Goal: Transaction & Acquisition: Purchase product/service

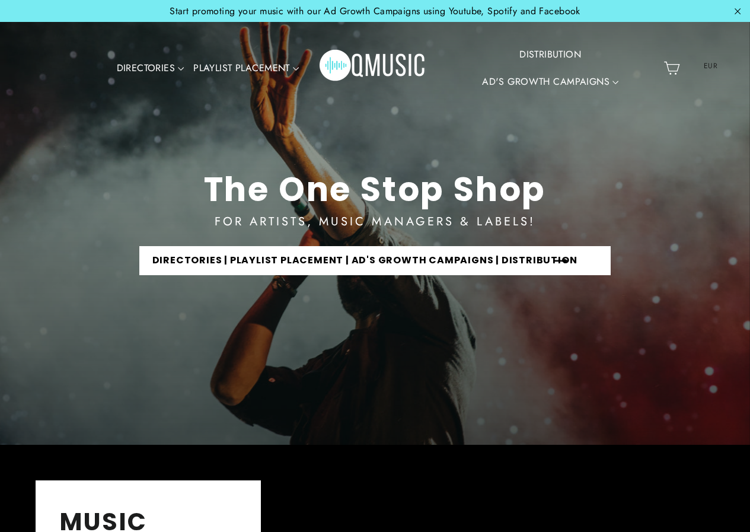
click at [325, 267] on link "DIRECTORIES | PLAYLIST PLACEMENT | AD'S GROWTH CAMPAIGNS | DISTRIBUTION" at bounding box center [375, 260] width 472 height 29
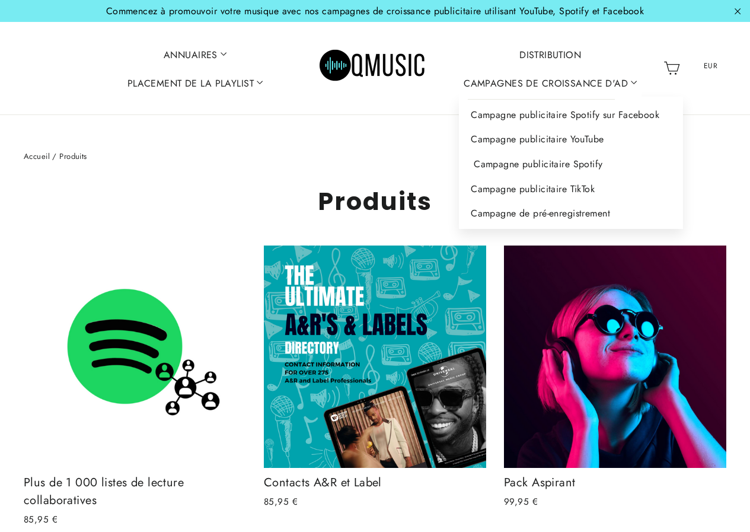
click at [528, 161] on font "Campagne publicitaire Spotify" at bounding box center [538, 164] width 129 height 14
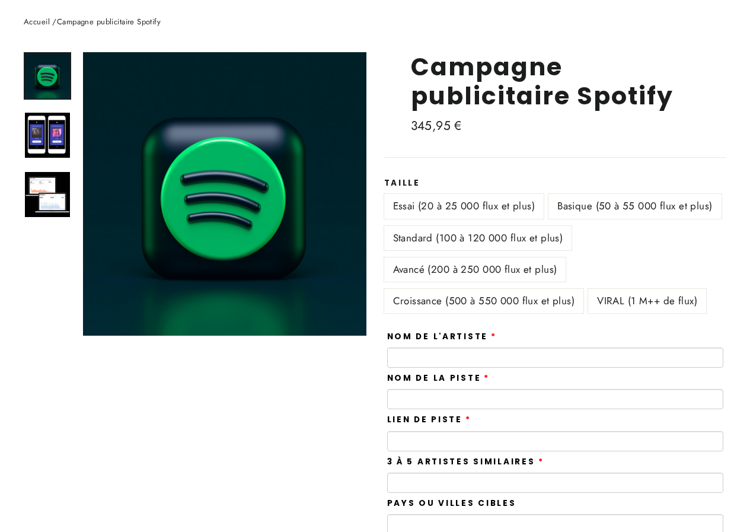
scroll to position [77, 0]
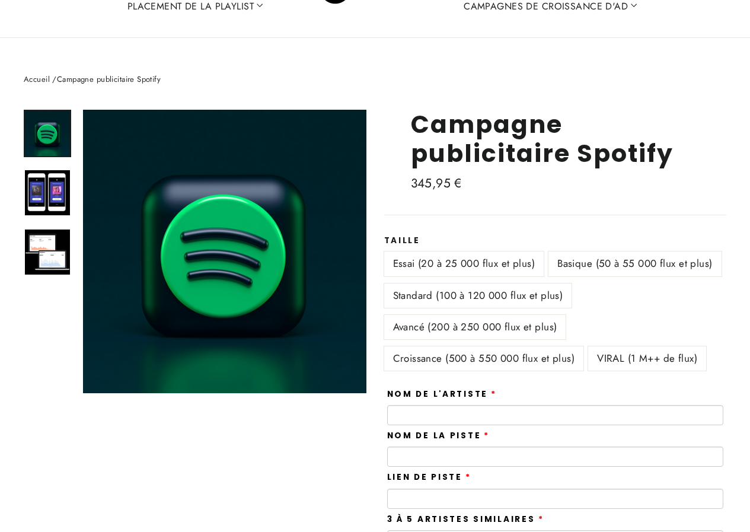
click at [557, 270] on font "Basique (50 à 55 000 flux et plus)" at bounding box center [634, 263] width 155 height 14
click at [489, 302] on font "Standard (100 à 120 000 flux et plus)" at bounding box center [478, 295] width 170 height 14
click at [487, 334] on font "Avancé (200 à 250 000 flux et plus)" at bounding box center [475, 326] width 164 height 14
click at [484, 365] on font "Croissance (500 à 550 000 flux et plus)" at bounding box center [484, 358] width 182 height 14
click at [475, 266] on font "Essai (20 à 25 000 flux et plus)" at bounding box center [464, 263] width 142 height 14
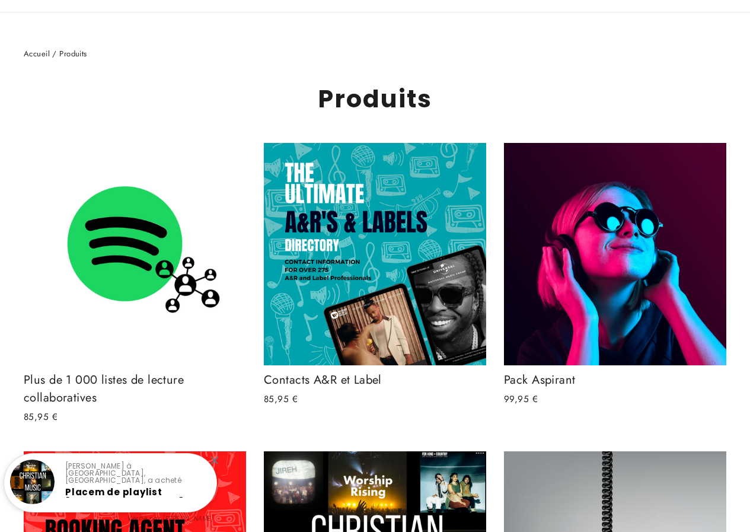
scroll to position [138, 0]
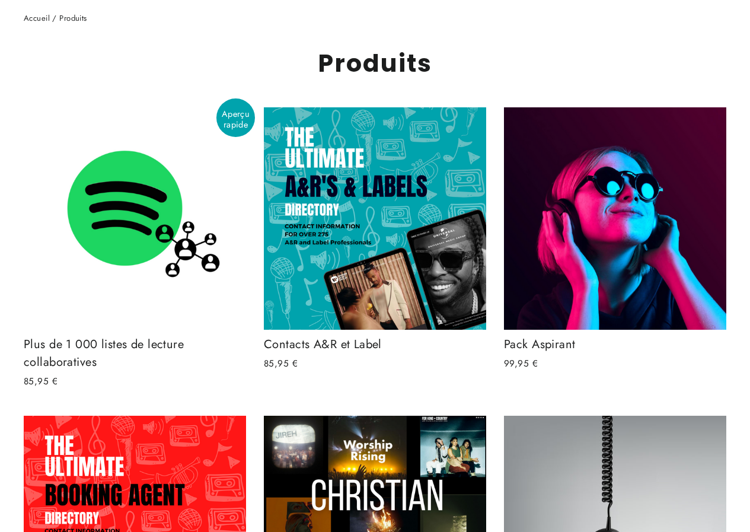
click at [89, 342] on font "Plus de 1 000 listes de lecture collaboratives" at bounding box center [104, 352] width 160 height 35
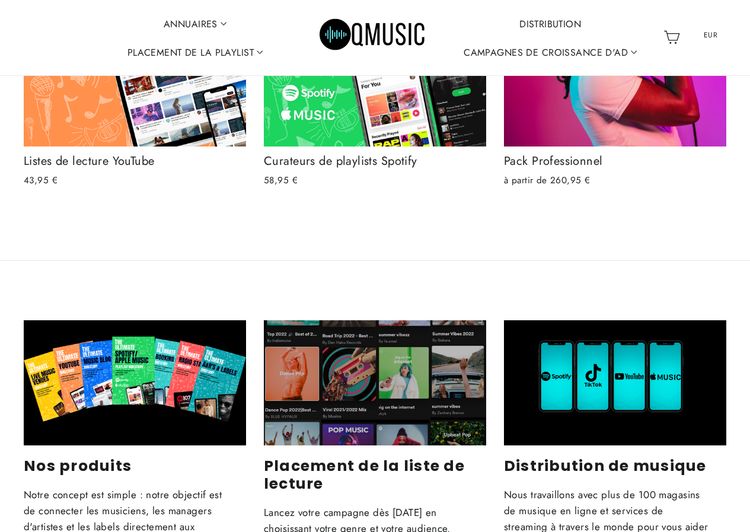
scroll to position [2844, 0]
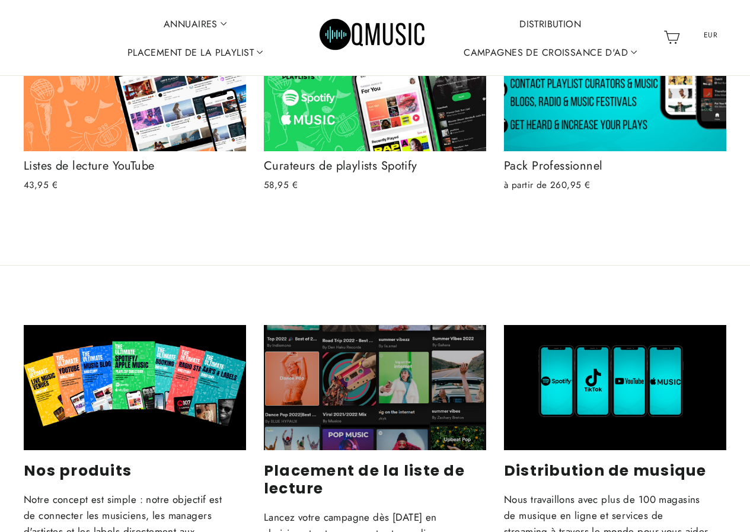
click at [607, 175] on div "Pack Professionnel" at bounding box center [615, 166] width 222 height 18
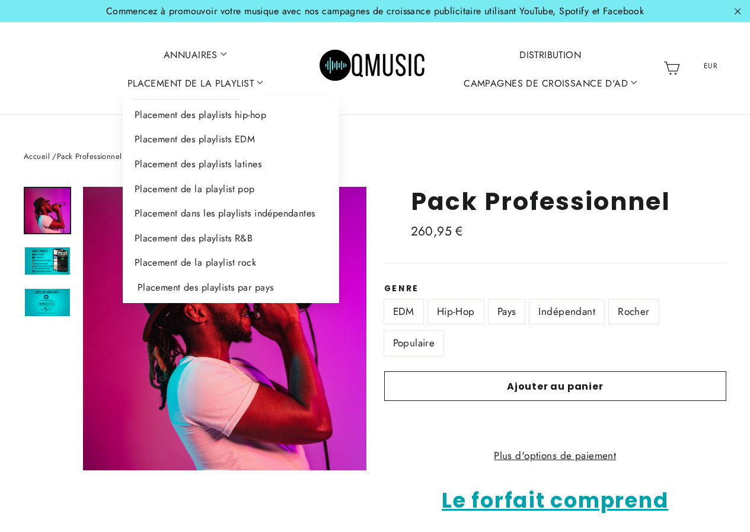
click at [215, 289] on font "Placement des playlists par pays" at bounding box center [206, 287] width 136 height 14
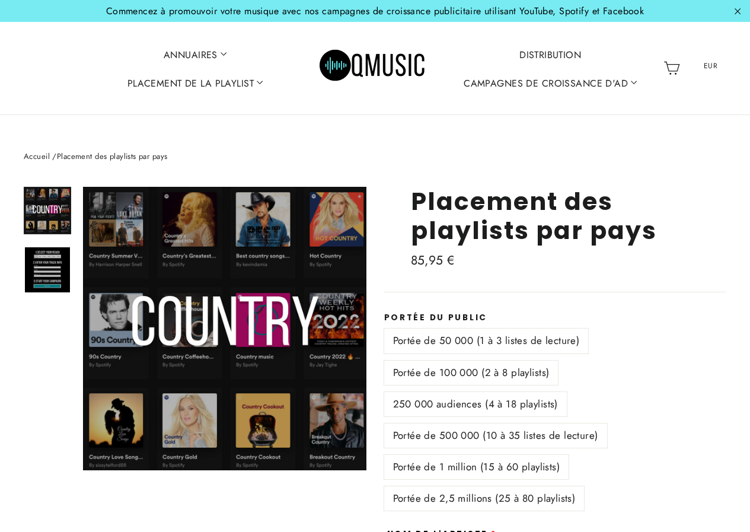
click at [473, 371] on font "Portée de 100 000 (2 à 8 playlists)" at bounding box center [471, 372] width 156 height 14
click at [492, 407] on font "250 000 audiences (4 à 18 playlists)" at bounding box center [475, 404] width 165 height 14
drag, startPoint x: 747, startPoint y: 76, endPoint x: 748, endPoint y: 49, distance: 27.3
click at [748, 49] on div "Site navigation ANNUAIRES FORFAITS VALEUR Pack Aspirant Pack Professionnel Pack…" at bounding box center [375, 68] width 750 height 69
click at [571, 344] on font "Portée de 50 000 (1 à 3 listes de lecture)" at bounding box center [486, 340] width 187 height 14
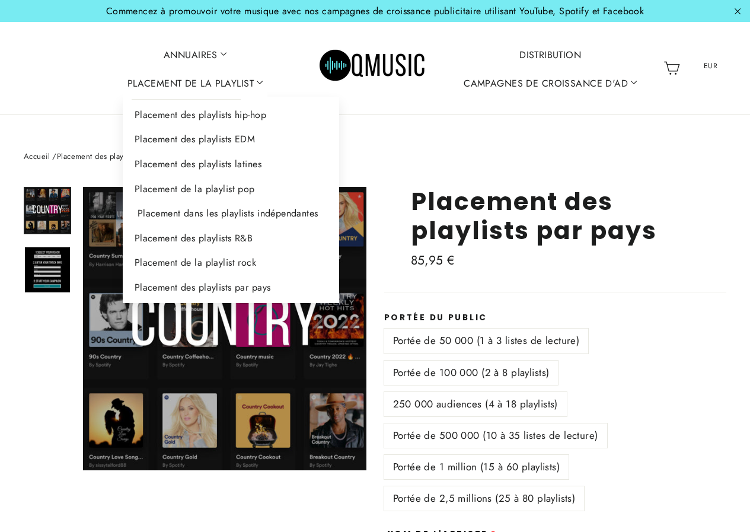
click at [216, 215] on font "Placement dans les playlists indépendantes" at bounding box center [228, 213] width 181 height 14
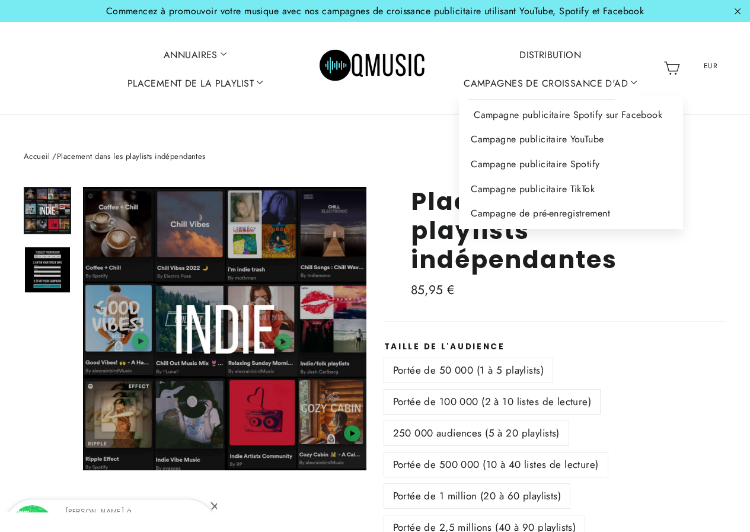
click at [513, 119] on font "Campagne publicitaire Spotify sur Facebook" at bounding box center [568, 115] width 188 height 14
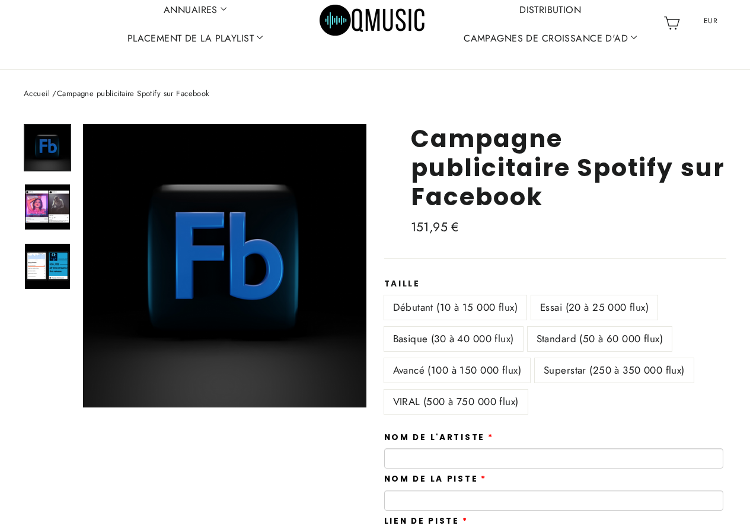
scroll to position [71, 0]
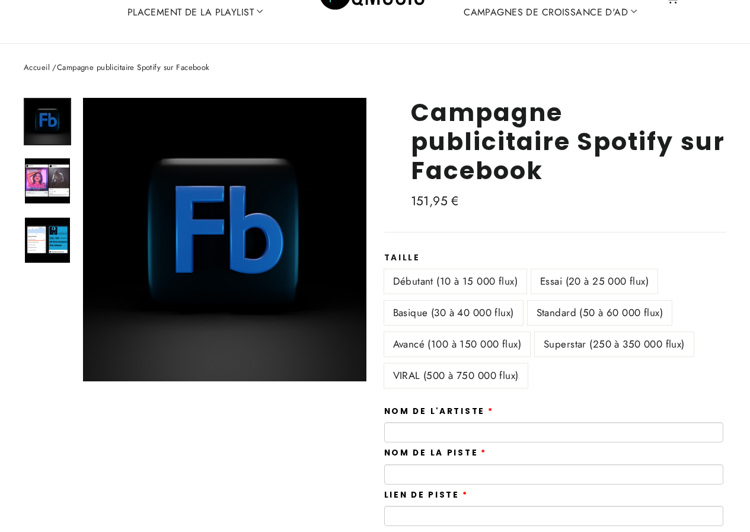
click at [590, 283] on font "Essai (20 à 25 000 flux)" at bounding box center [594, 281] width 108 height 14
click at [592, 340] on font "Superstar (250 à 350 000 flux)" at bounding box center [614, 344] width 141 height 14
click at [457, 372] on font "VIRAL (500 à 750 000 flux)" at bounding box center [456, 375] width 126 height 14
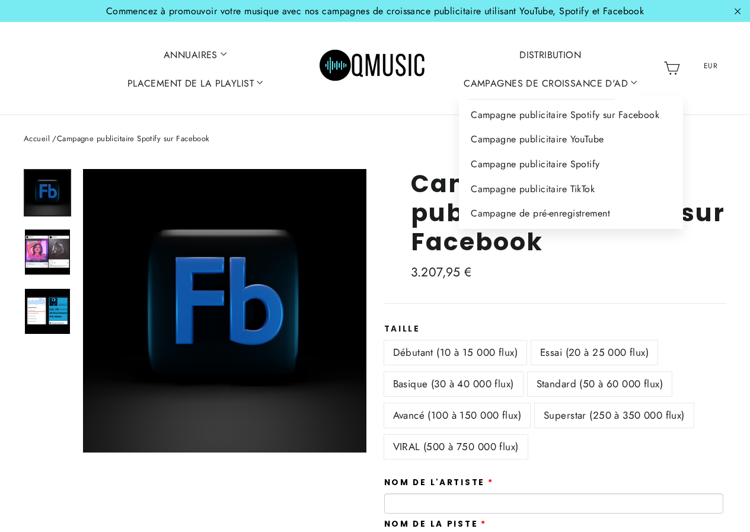
click at [591, 75] on font "CAMPAGNES DE CROISSANCE D'AD" at bounding box center [546, 82] width 164 height 14
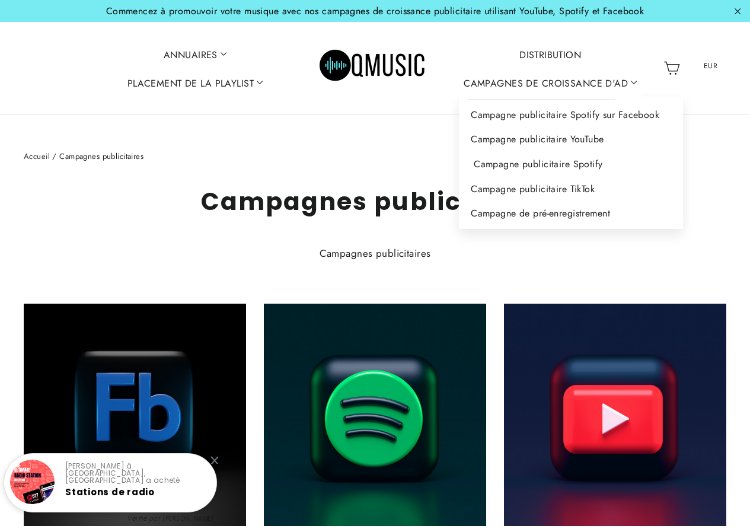
click at [579, 166] on font "Campagne publicitaire Spotify" at bounding box center [538, 164] width 129 height 14
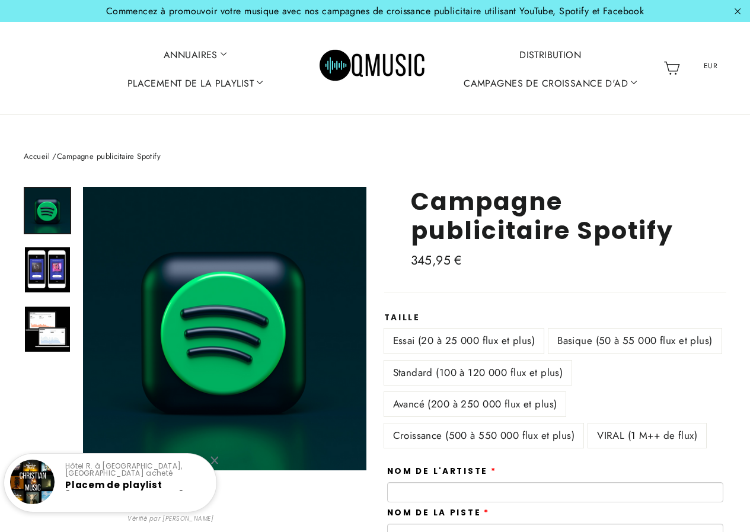
click at [481, 340] on font "Essai (20 à 25 000 flux et plus)" at bounding box center [464, 340] width 142 height 14
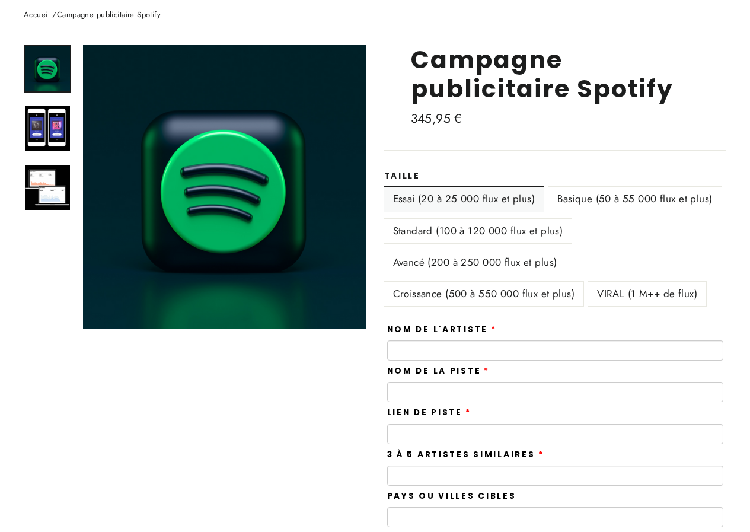
scroll to position [149, 0]
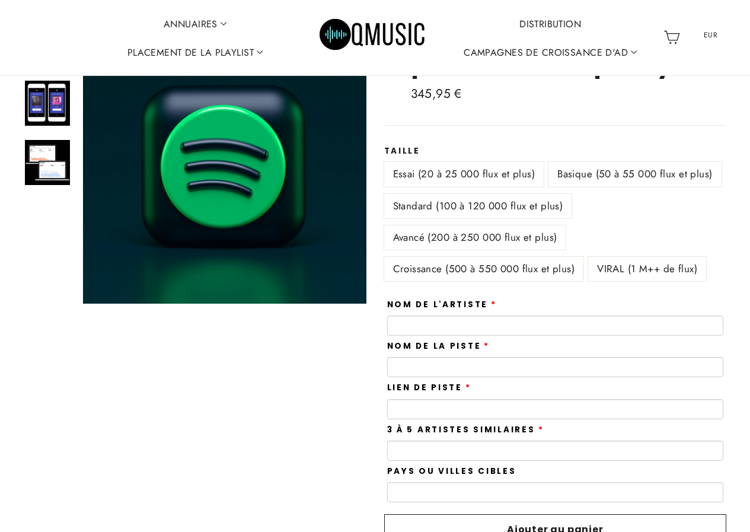
click at [557, 181] on font "Basique (50 à 55 000 flux et plus)" at bounding box center [634, 174] width 155 height 14
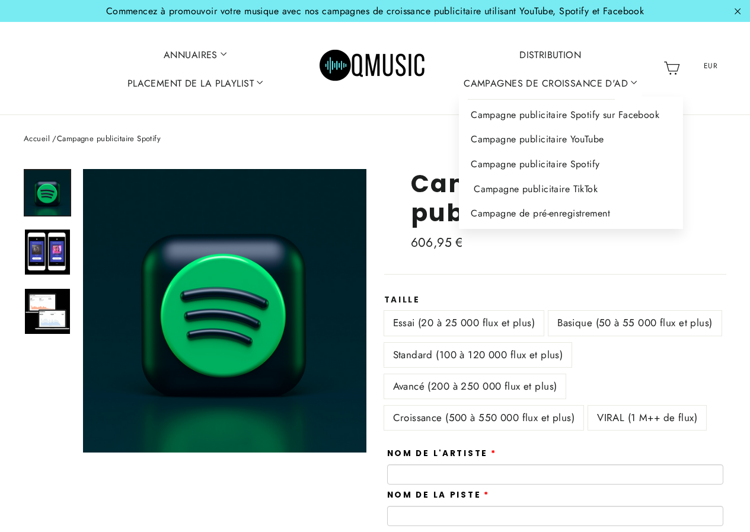
click at [532, 189] on font "Campagne publicitaire TikTok" at bounding box center [536, 189] width 124 height 14
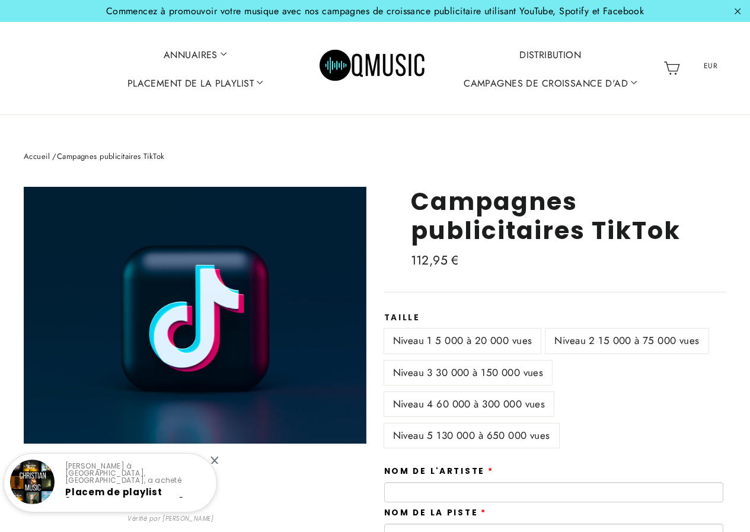
click at [513, 372] on font "Niveau 3 30 000 à 150 000 vues" at bounding box center [468, 372] width 151 height 14
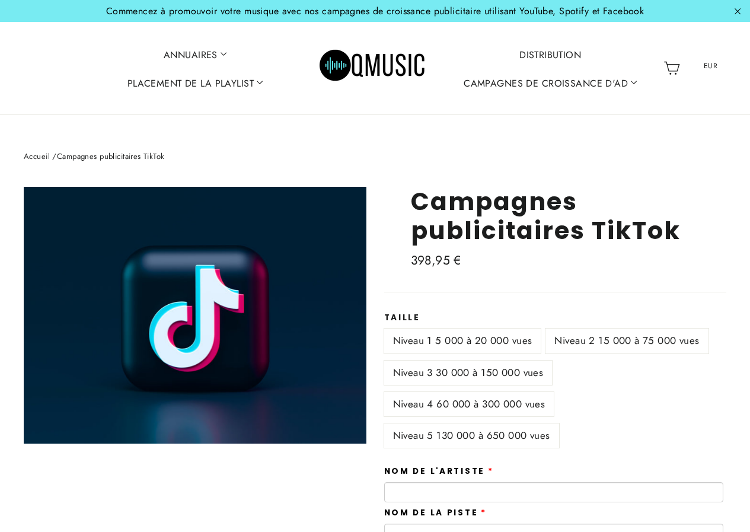
click at [497, 401] on font "Niveau 4 60 000 à 300 000 vues" at bounding box center [469, 404] width 152 height 14
click at [510, 434] on font "Niveau 5 130 000 à 650 000 vues" at bounding box center [471, 435] width 157 height 14
click at [462, 346] on font "Niveau 1 5 000 à 20 000 vues" at bounding box center [462, 340] width 139 height 14
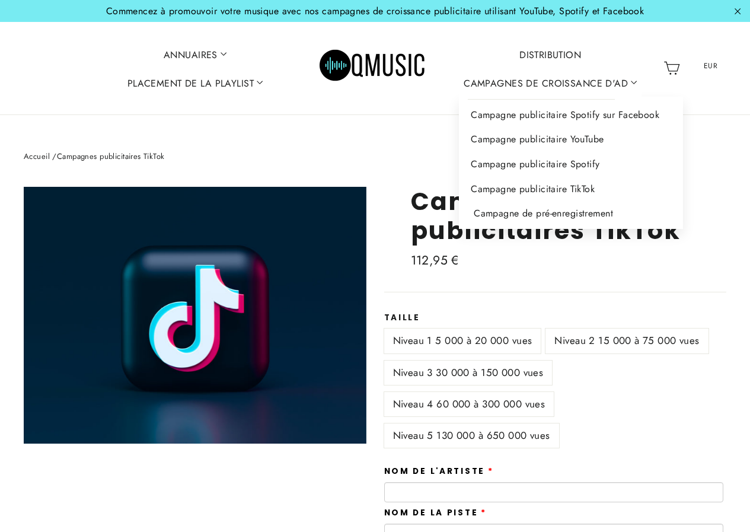
click at [535, 216] on font "Campagne de pré-enregistrement" at bounding box center [543, 213] width 139 height 14
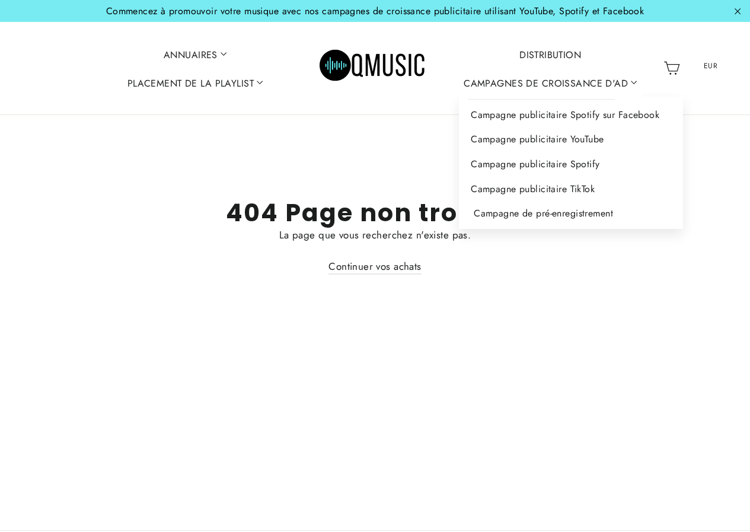
click at [542, 212] on font "Campagne de pré-enregistrement" at bounding box center [543, 213] width 139 height 14
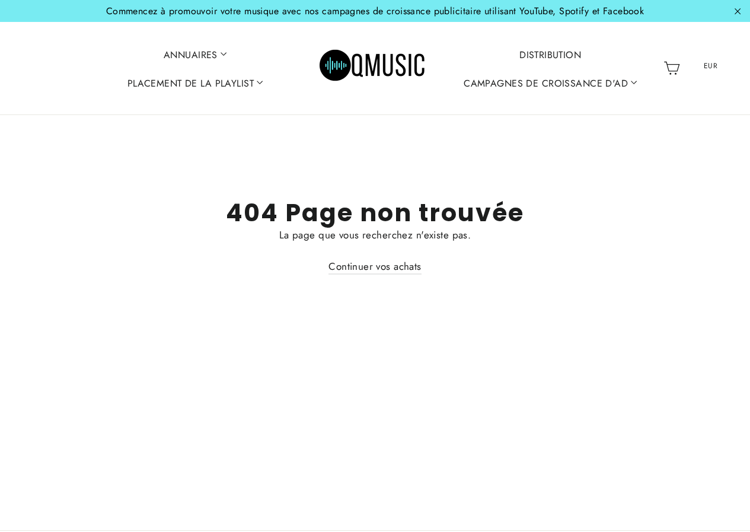
click at [546, 56] on font "DISTRIBUTION" at bounding box center [550, 54] width 62 height 14
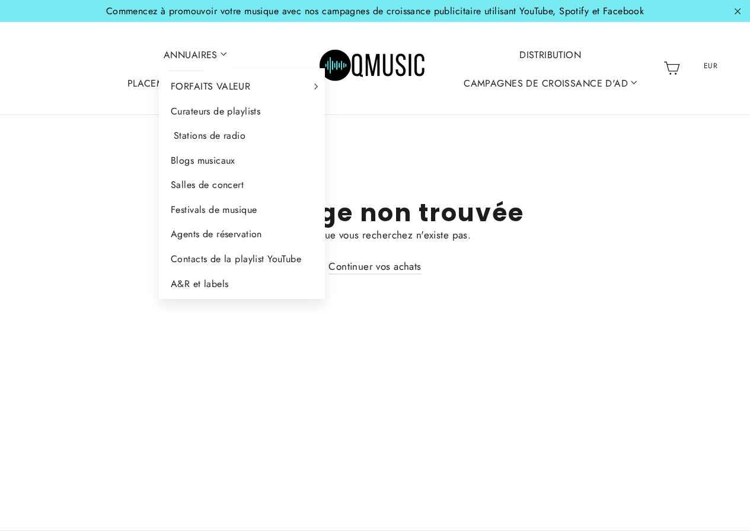
click at [207, 137] on font "Stations de radio" at bounding box center [210, 136] width 72 height 14
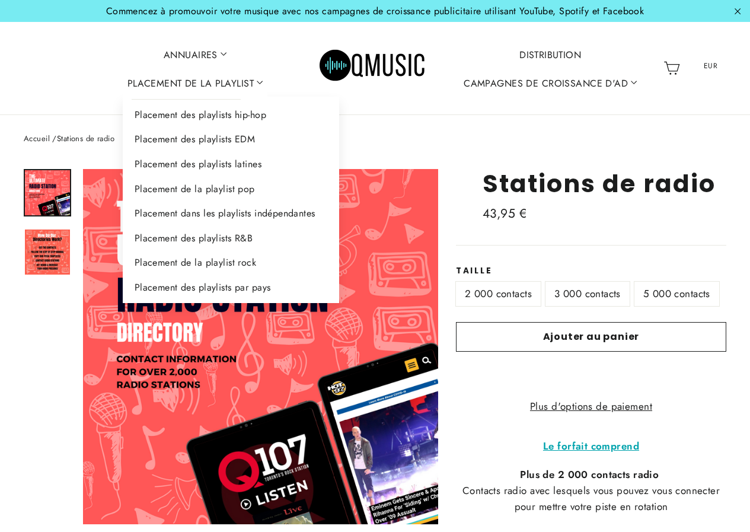
click at [261, 79] on link "PLACEMENT DE LA PLAYLIST" at bounding box center [195, 82] width 145 height 28
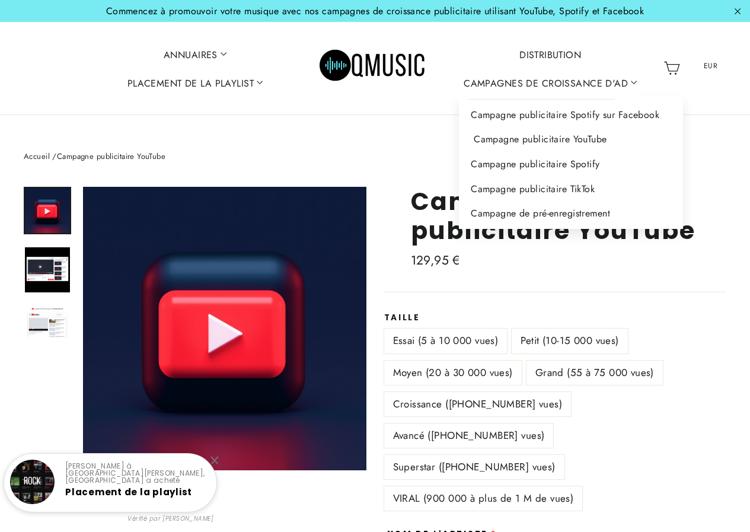
click at [537, 142] on font "Campagne publicitaire YouTube" at bounding box center [540, 139] width 133 height 14
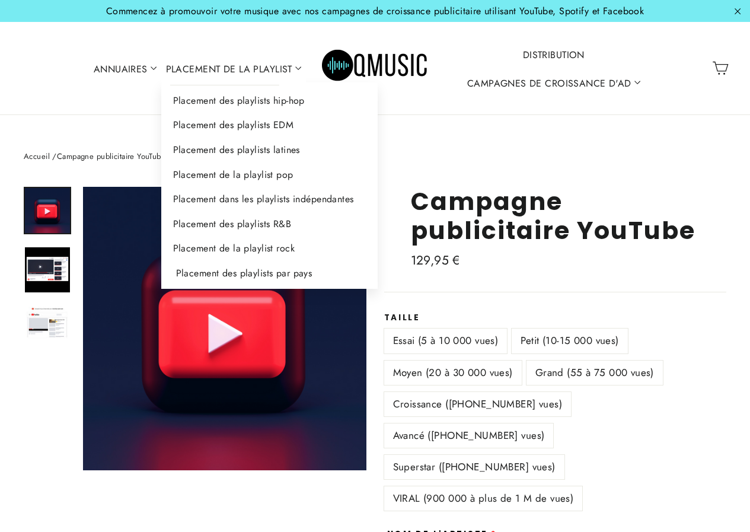
click at [203, 280] on font "Placement des playlists par pays" at bounding box center [244, 273] width 136 height 14
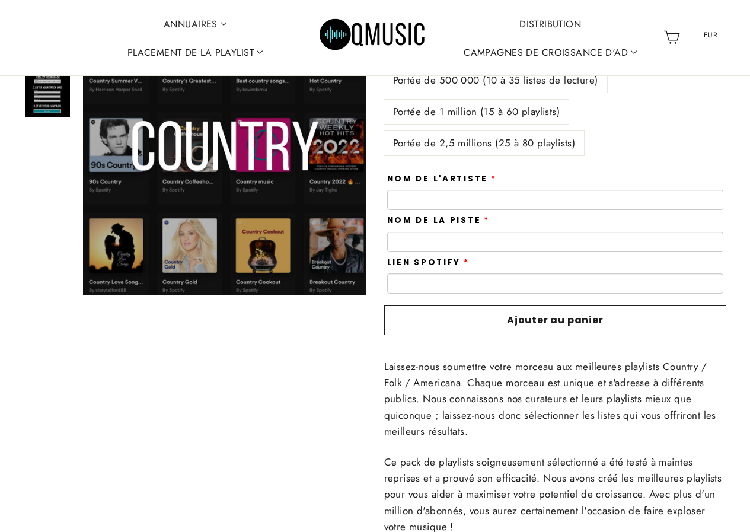
scroll to position [291, 0]
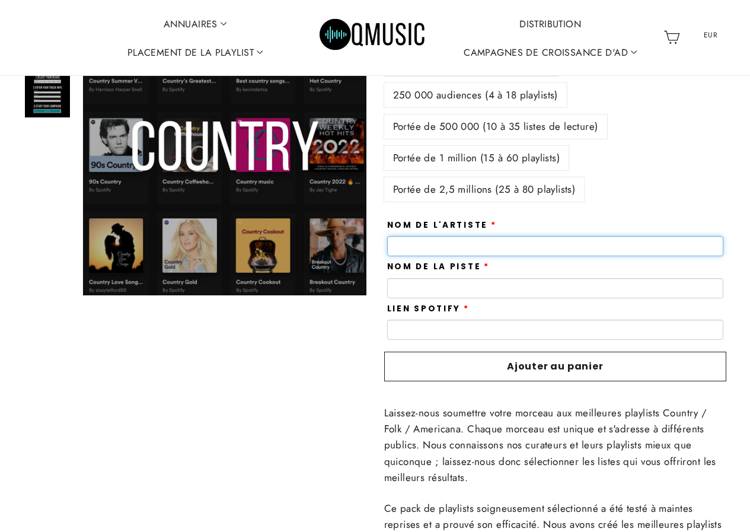
click at [447, 242] on input "text" at bounding box center [555, 246] width 337 height 20
type input "**********"
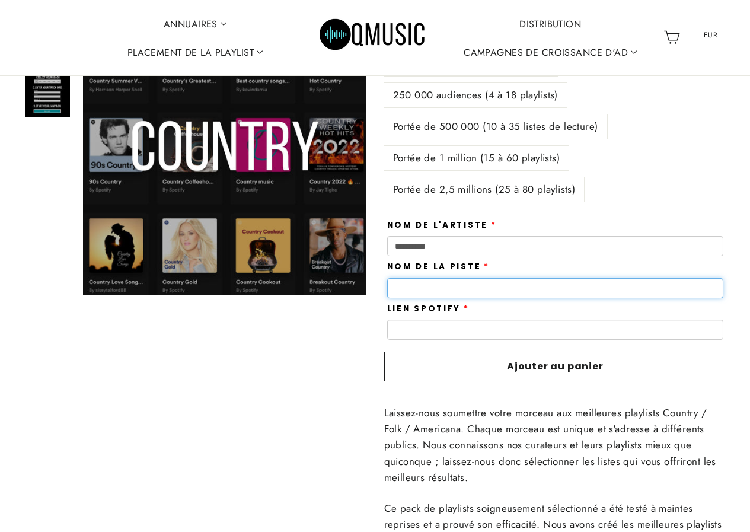
click at [446, 287] on input "text" at bounding box center [555, 288] width 337 height 20
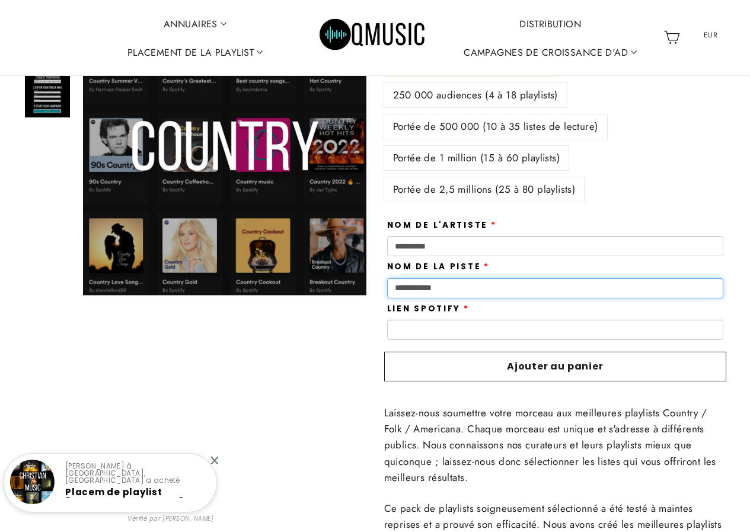
type input "**********"
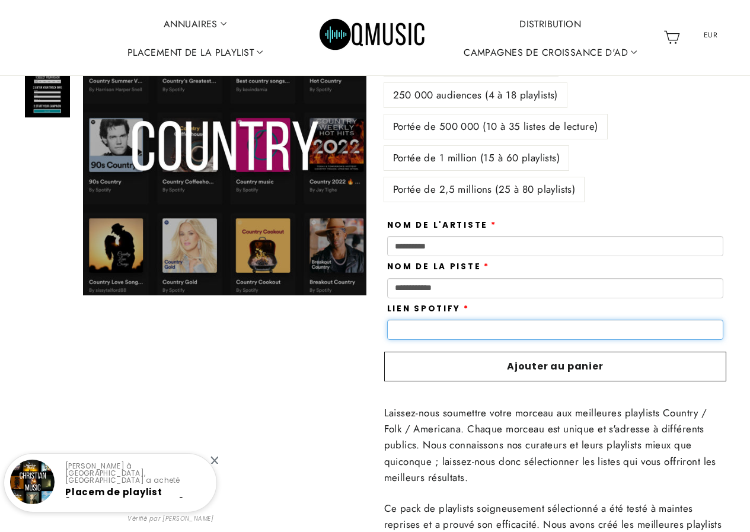
click at [475, 323] on input "text" at bounding box center [555, 329] width 337 height 20
